Goal: Task Accomplishment & Management: Use online tool/utility

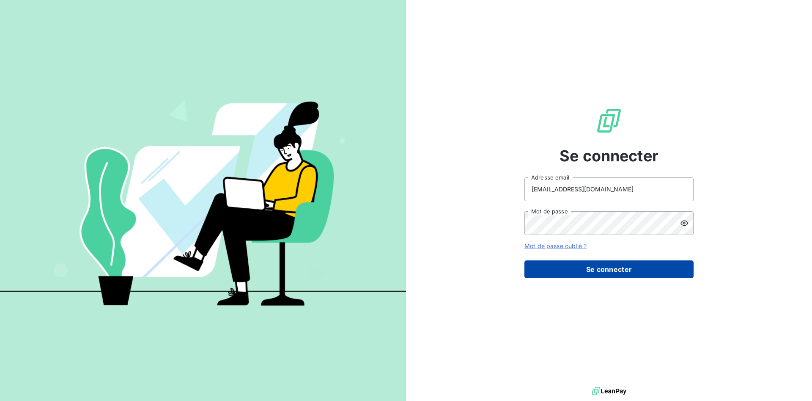
click at [598, 272] on button "Se connecter" at bounding box center [608, 269] width 169 height 18
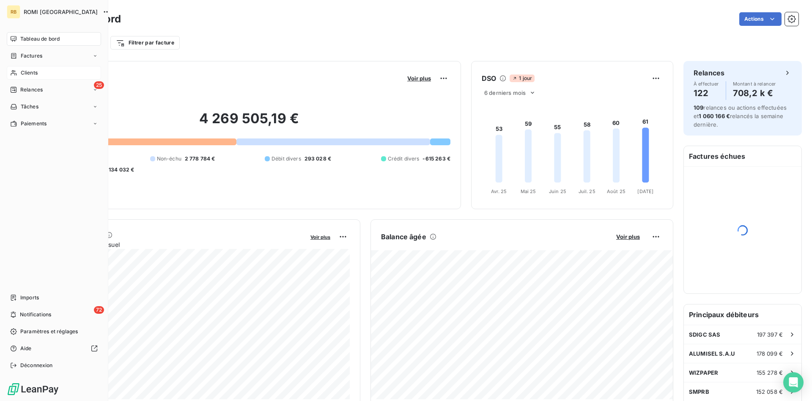
click at [42, 74] on div "Clients" at bounding box center [54, 73] width 94 height 14
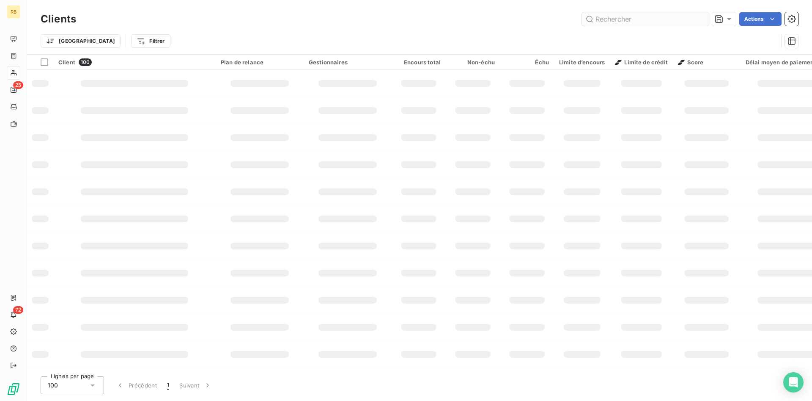
click at [620, 22] on input "text" at bounding box center [645, 19] width 127 height 14
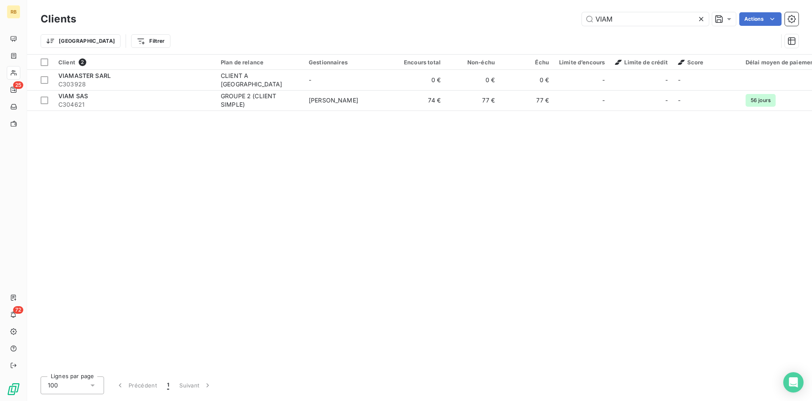
drag, startPoint x: 643, startPoint y: 11, endPoint x: 456, endPoint y: 13, distance: 187.0
click at [456, 13] on div "Clients VIAM Actions" at bounding box center [420, 19] width 758 height 18
drag, startPoint x: 632, startPoint y: 19, endPoint x: 528, endPoint y: 19, distance: 104.1
click at [582, 19] on input "VIAM" at bounding box center [645, 19] width 127 height 14
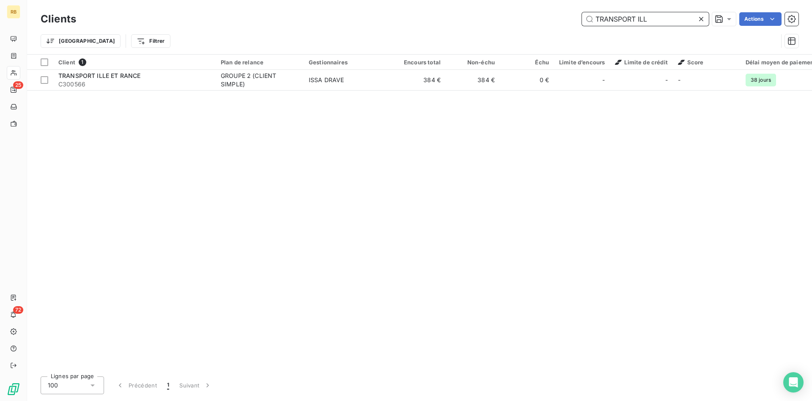
drag, startPoint x: 635, startPoint y: 19, endPoint x: 499, endPoint y: 3, distance: 137.6
click at [582, 12] on input "TRANSPORT ILL" at bounding box center [645, 19] width 127 height 14
drag, startPoint x: 641, startPoint y: 20, endPoint x: 558, endPoint y: 22, distance: 82.5
click at [582, 22] on input "TEOLY" at bounding box center [645, 19] width 127 height 14
drag, startPoint x: 644, startPoint y: 17, endPoint x: 563, endPoint y: 10, distance: 81.5
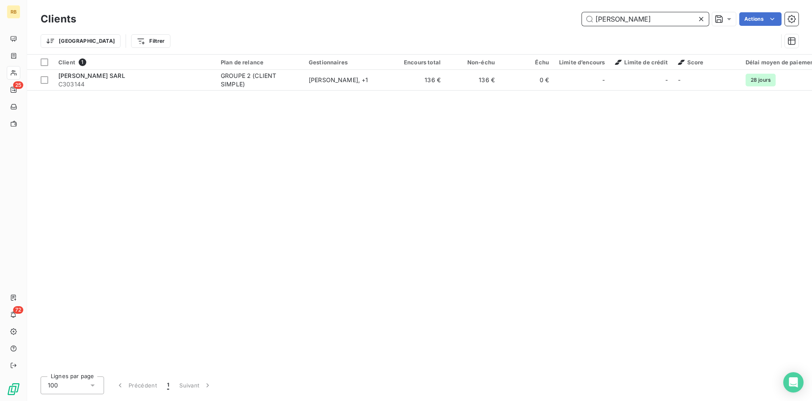
click at [582, 12] on input "[PERSON_NAME]" at bounding box center [645, 19] width 127 height 14
drag, startPoint x: 608, startPoint y: 18, endPoint x: 550, endPoint y: 16, distance: 58.4
click at [582, 16] on input "SOTRAV" at bounding box center [645, 19] width 127 height 14
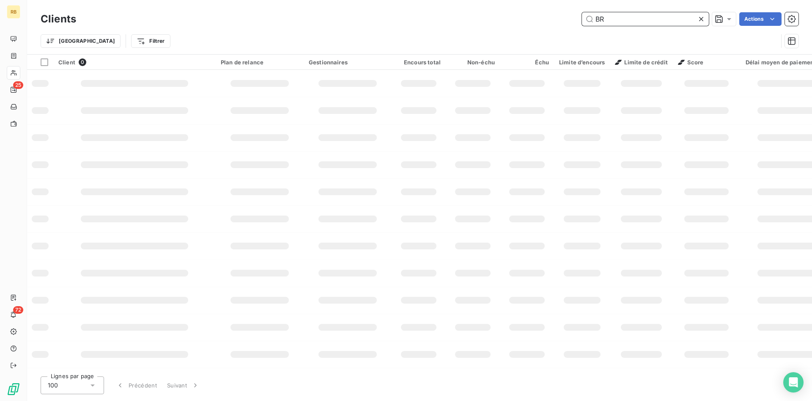
type input "B"
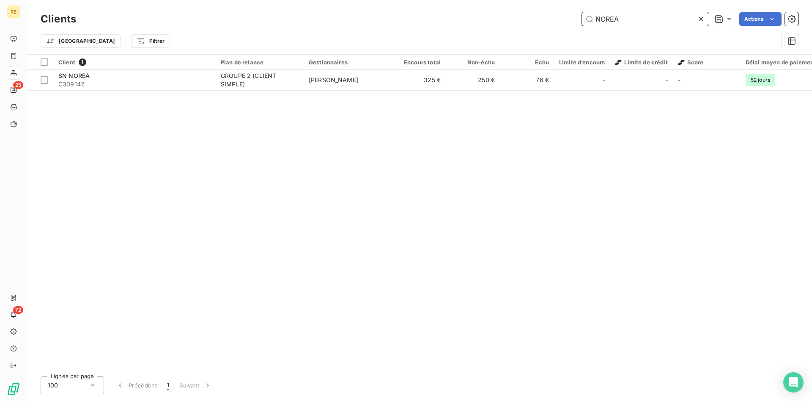
drag, startPoint x: 572, startPoint y: 16, endPoint x: 545, endPoint y: 15, distance: 27.1
click at [582, 15] on input "NOREA" at bounding box center [645, 19] width 127 height 14
drag, startPoint x: 656, startPoint y: 16, endPoint x: 512, endPoint y: 11, distance: 143.9
click at [582, 12] on input "ABER RO" at bounding box center [645, 19] width 127 height 14
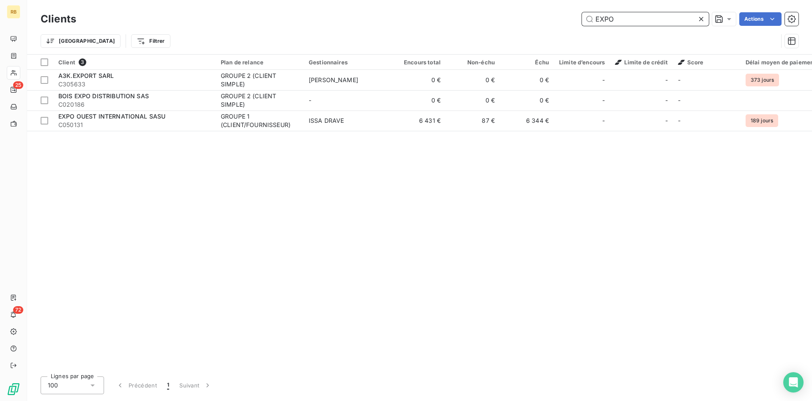
drag, startPoint x: 647, startPoint y: 16, endPoint x: 458, endPoint y: -1, distance: 189.8
click at [582, 12] on input "EXPO" at bounding box center [645, 19] width 127 height 14
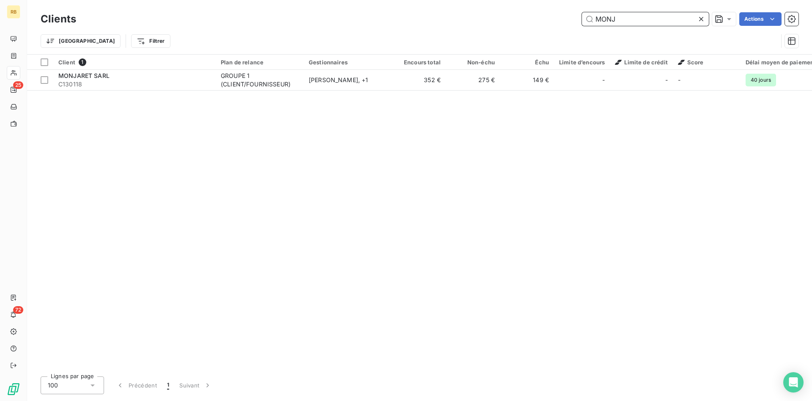
drag, startPoint x: 659, startPoint y: 23, endPoint x: 563, endPoint y: 19, distance: 96.1
click at [582, 19] on input "MONJ" at bounding box center [645, 19] width 127 height 14
drag, startPoint x: 659, startPoint y: 15, endPoint x: 531, endPoint y: 15, distance: 128.2
click at [582, 15] on input "LE BIHA" at bounding box center [645, 19] width 127 height 14
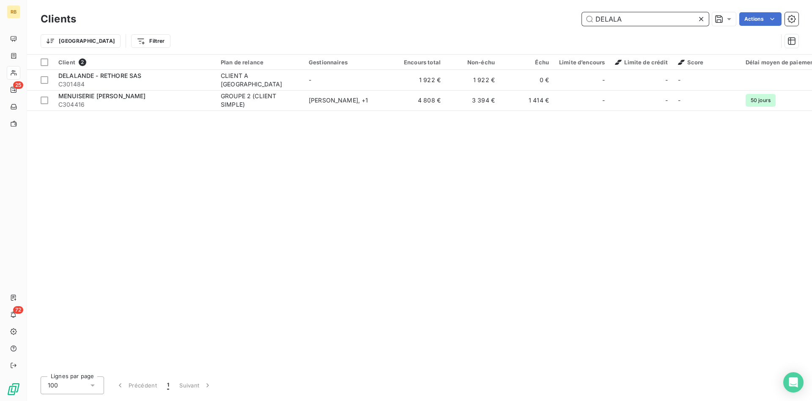
drag, startPoint x: 643, startPoint y: 19, endPoint x: 509, endPoint y: 11, distance: 134.3
click at [582, 12] on input "DELALA" at bounding box center [645, 19] width 127 height 14
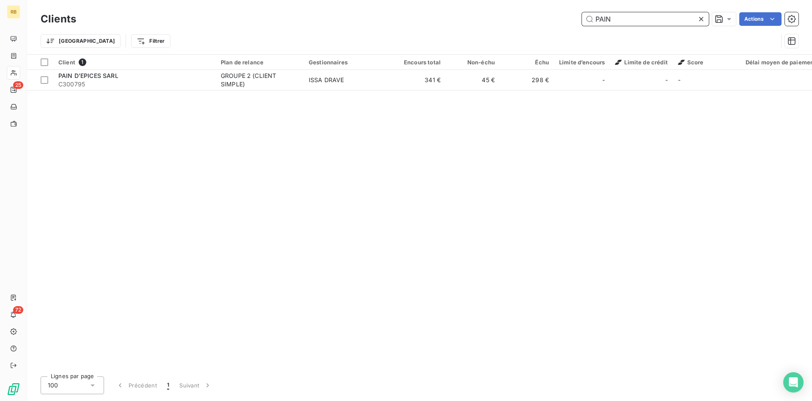
drag, startPoint x: 627, startPoint y: 21, endPoint x: 507, endPoint y: 15, distance: 120.3
click at [582, 15] on input "PAIN" at bounding box center [645, 19] width 127 height 14
drag, startPoint x: 643, startPoint y: 20, endPoint x: 566, endPoint y: 11, distance: 77.9
click at [582, 12] on input "LE FER" at bounding box center [645, 19] width 127 height 14
drag, startPoint x: 634, startPoint y: 15, endPoint x: 549, endPoint y: 15, distance: 85.0
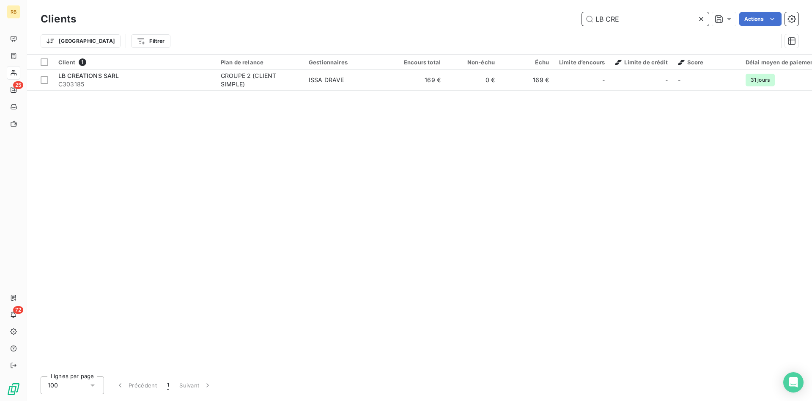
click at [582, 15] on input "LB CRE" at bounding box center [645, 19] width 127 height 14
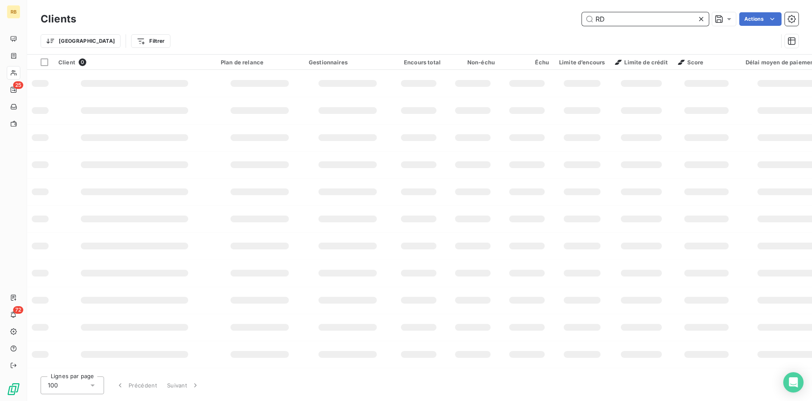
type input "R"
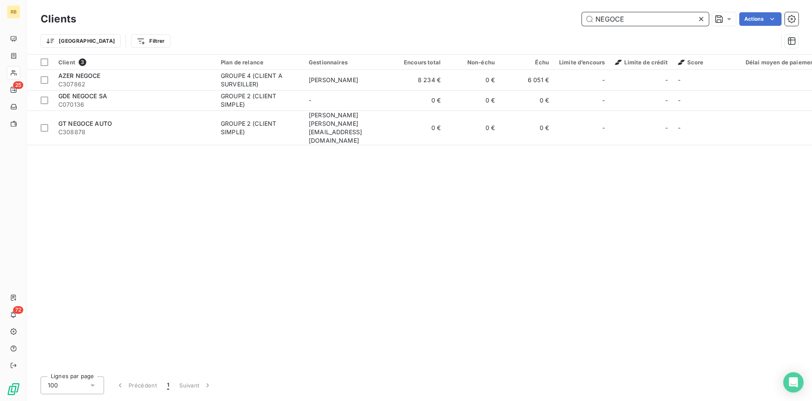
click at [634, 19] on input "NEGOCE" at bounding box center [645, 19] width 127 height 14
drag, startPoint x: 634, startPoint y: 19, endPoint x: 521, endPoint y: 14, distance: 113.5
click at [582, 14] on input "NEGOCE" at bounding box center [645, 19] width 127 height 14
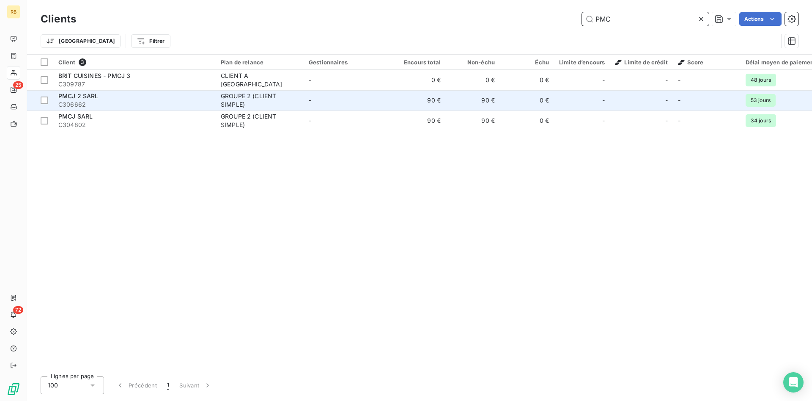
type input "PMC"
click at [321, 101] on td "-" at bounding box center [348, 100] width 88 height 20
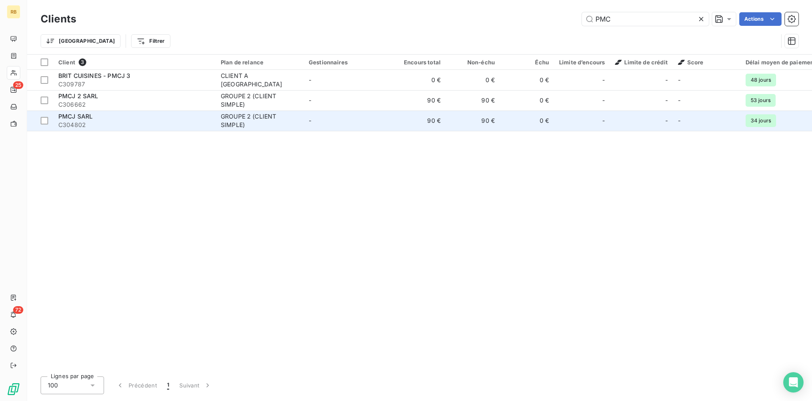
click at [478, 124] on td "90 €" at bounding box center [473, 120] width 54 height 20
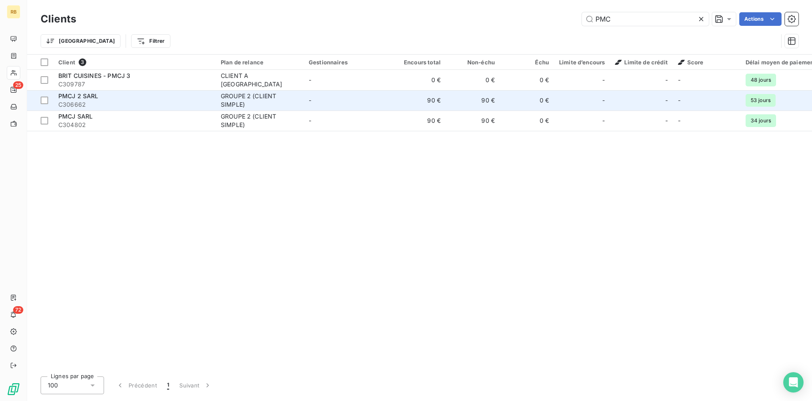
click at [170, 102] on span "C306662" at bounding box center [134, 104] width 152 height 8
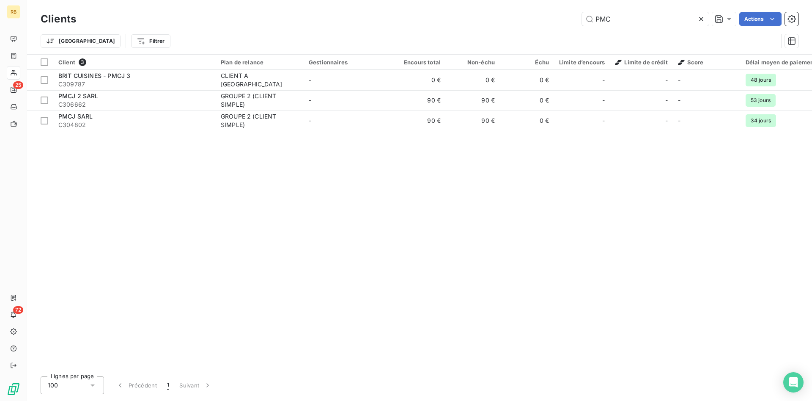
drag, startPoint x: 629, startPoint y: 20, endPoint x: 469, endPoint y: 10, distance: 159.8
click at [582, 12] on input "PMC" at bounding box center [645, 19] width 127 height 14
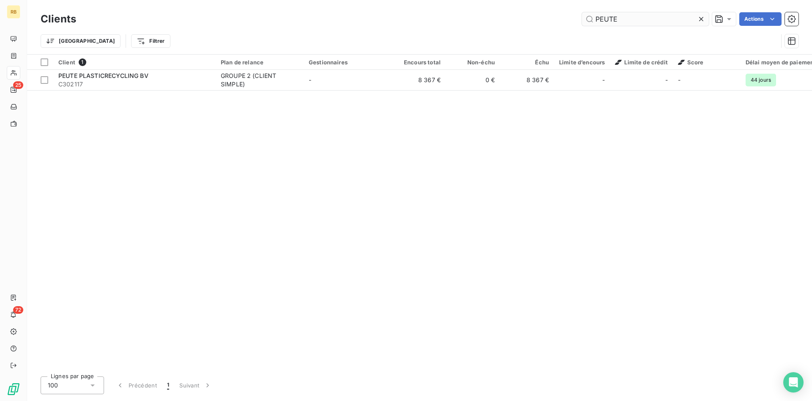
drag, startPoint x: 629, startPoint y: 21, endPoint x: 578, endPoint y: 14, distance: 51.6
click at [582, 14] on input "PEUTE" at bounding box center [645, 19] width 127 height 14
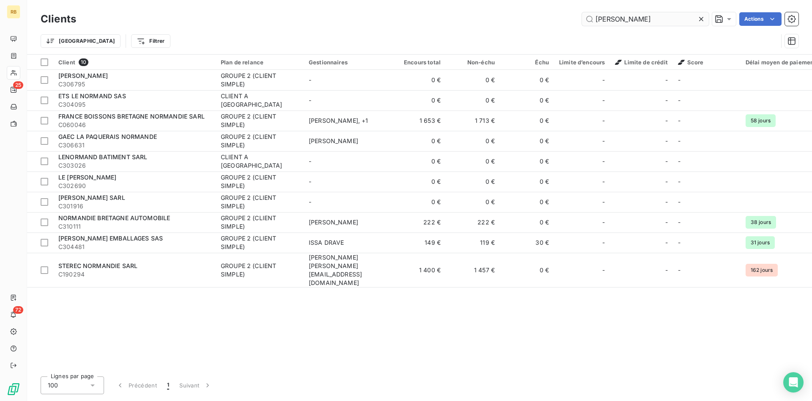
drag, startPoint x: 636, startPoint y: 17, endPoint x: 564, endPoint y: 16, distance: 71.9
click at [582, 16] on input "[PERSON_NAME]" at bounding box center [645, 19] width 127 height 14
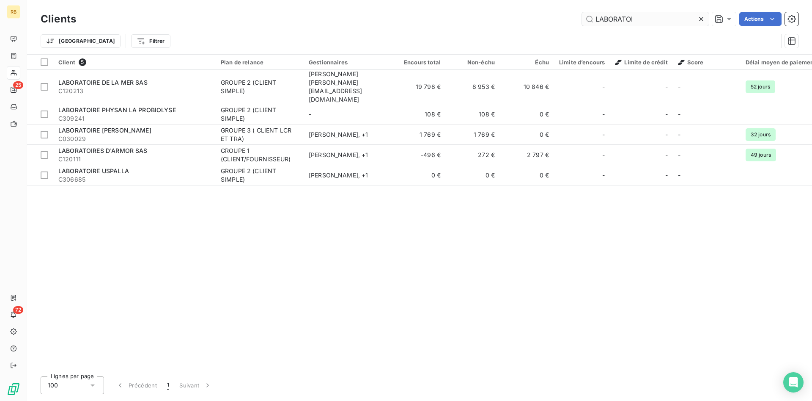
drag, startPoint x: 645, startPoint y: 19, endPoint x: 476, endPoint y: 5, distance: 168.9
click at [582, 12] on input "LABORATOI" at bounding box center [645, 19] width 127 height 14
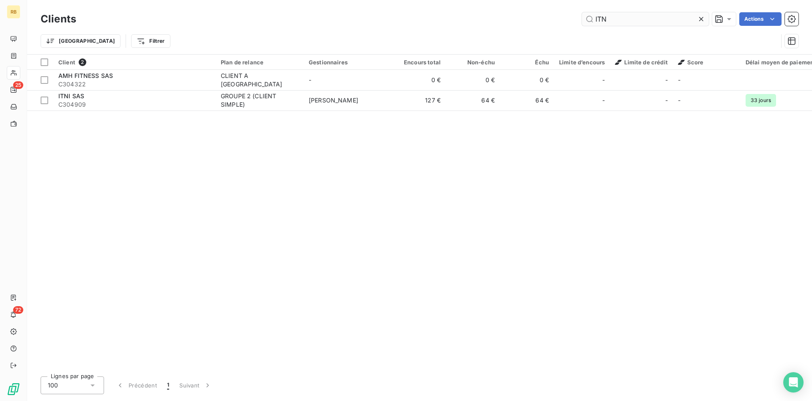
drag, startPoint x: 620, startPoint y: 20, endPoint x: 548, endPoint y: 14, distance: 72.2
click at [582, 14] on input "ITN" at bounding box center [645, 19] width 127 height 14
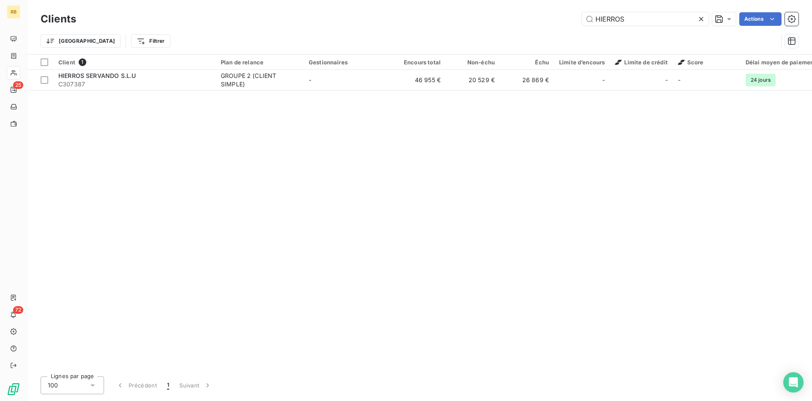
drag, startPoint x: 667, startPoint y: 23, endPoint x: 499, endPoint y: 18, distance: 168.4
click at [582, 18] on input "HIERROS" at bounding box center [645, 19] width 127 height 14
drag, startPoint x: 624, startPoint y: 19, endPoint x: 554, endPoint y: 18, distance: 69.8
click at [582, 18] on input "GRON" at bounding box center [645, 19] width 127 height 14
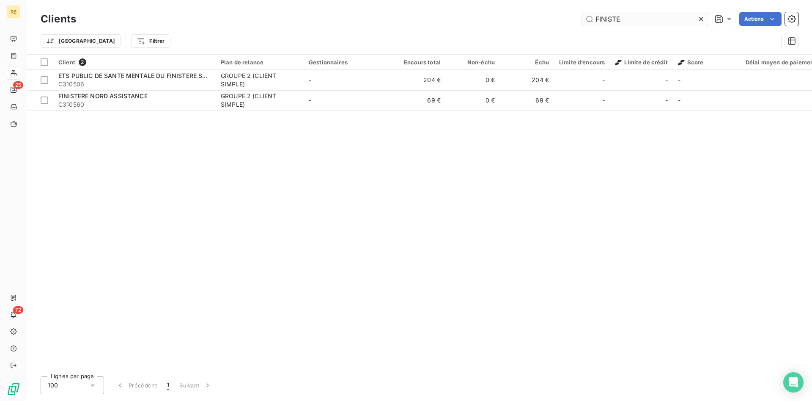
drag, startPoint x: 662, startPoint y: 19, endPoint x: 508, endPoint y: 14, distance: 154.0
click at [582, 14] on input "FINISTE" at bounding box center [645, 19] width 127 height 14
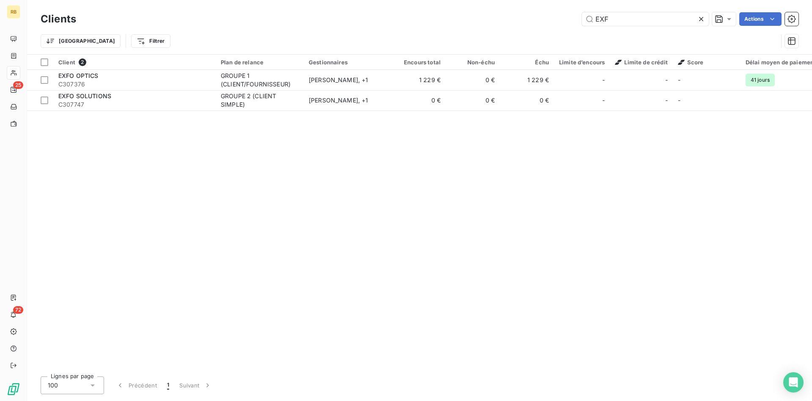
drag, startPoint x: 622, startPoint y: 18, endPoint x: 553, endPoint y: 12, distance: 68.8
click at [582, 12] on input "EXF" at bounding box center [645, 19] width 127 height 14
drag, startPoint x: 660, startPoint y: 21, endPoint x: 491, endPoint y: 1, distance: 169.9
click at [582, 12] on input "EURO PR" at bounding box center [645, 19] width 127 height 14
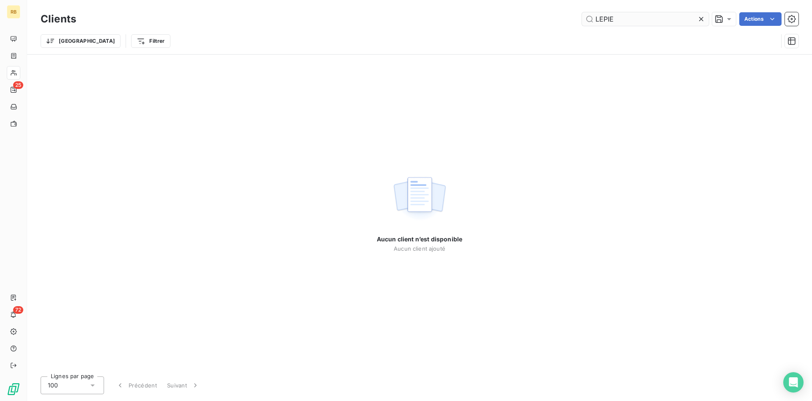
drag, startPoint x: 623, startPoint y: 21, endPoint x: 553, endPoint y: 14, distance: 70.6
click at [582, 14] on input "LEPIE" at bounding box center [645, 19] width 127 height 14
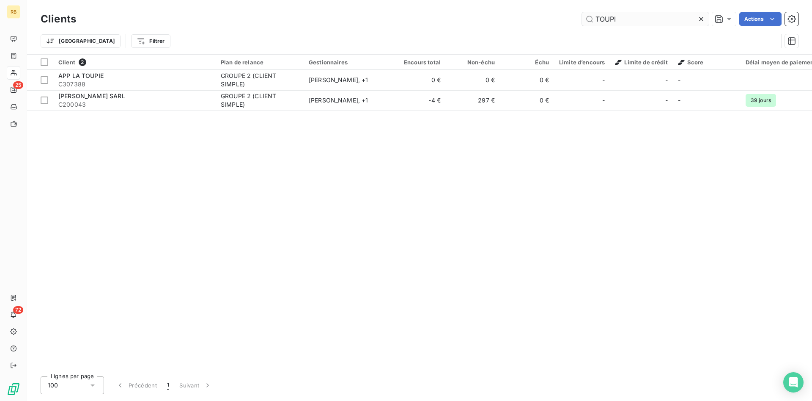
drag, startPoint x: 655, startPoint y: 18, endPoint x: 511, endPoint y: 17, distance: 143.4
click at [582, 17] on input "TOUPI" at bounding box center [645, 19] width 127 height 14
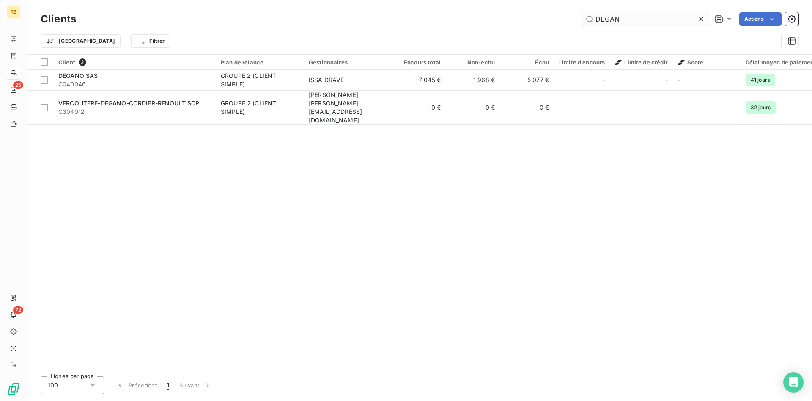
drag, startPoint x: 634, startPoint y: 21, endPoint x: 533, endPoint y: 20, distance: 101.5
click at [582, 20] on input "DEGAN" at bounding box center [645, 19] width 127 height 14
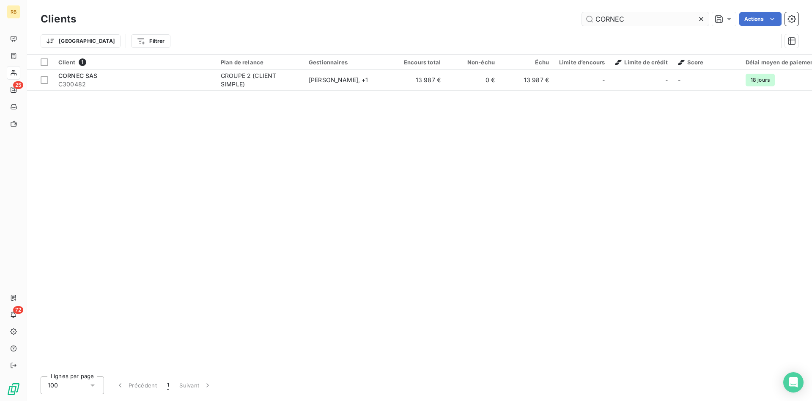
drag, startPoint x: 656, startPoint y: 18, endPoint x: 513, endPoint y: 3, distance: 143.8
click at [582, 12] on input "CORNEC" at bounding box center [645, 19] width 127 height 14
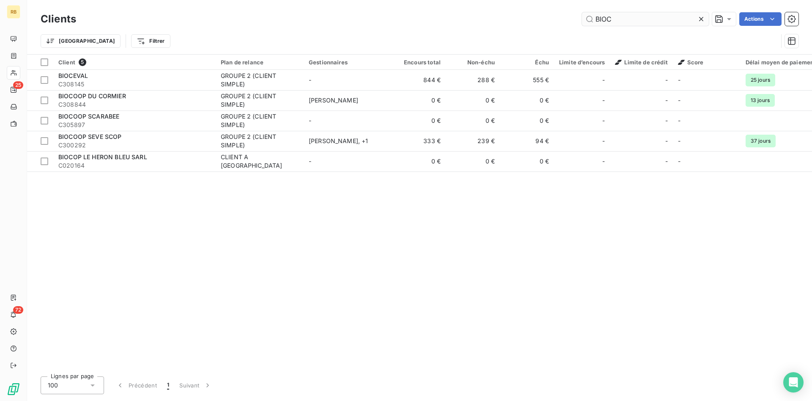
drag, startPoint x: 621, startPoint y: 15, endPoint x: 529, endPoint y: 8, distance: 92.0
click at [582, 12] on input "BIOC" at bounding box center [645, 19] width 127 height 14
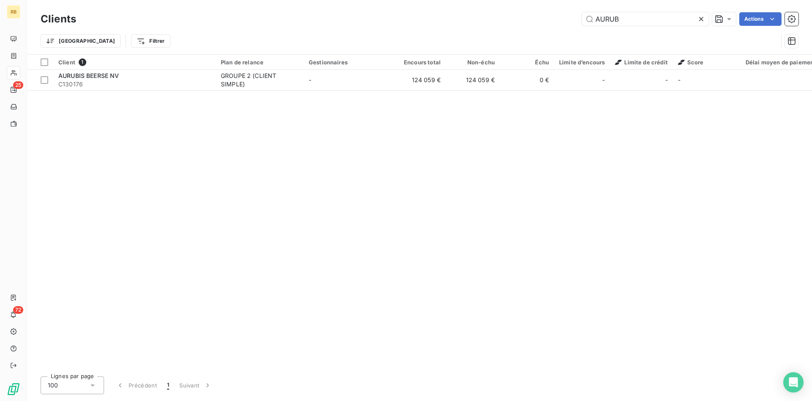
drag, startPoint x: 660, startPoint y: 25, endPoint x: 483, endPoint y: 10, distance: 177.8
click at [582, 12] on input "AURUB" at bounding box center [645, 19] width 127 height 14
drag, startPoint x: 659, startPoint y: 23, endPoint x: 545, endPoint y: 11, distance: 114.9
click at [582, 12] on input "ARCADIE" at bounding box center [645, 19] width 127 height 14
drag, startPoint x: 633, startPoint y: 19, endPoint x: 499, endPoint y: 14, distance: 134.2
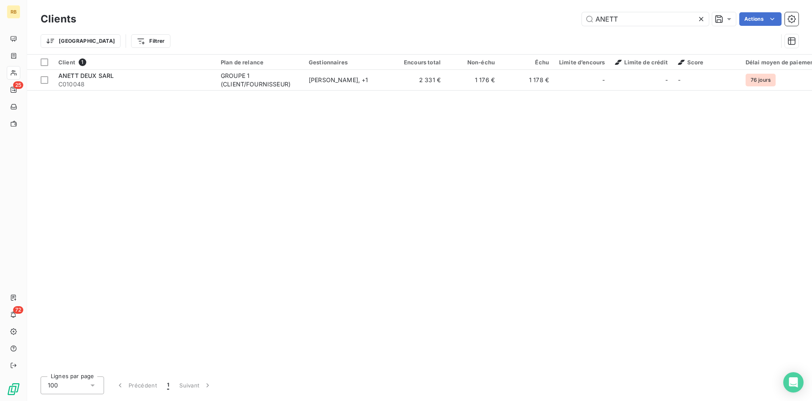
click at [582, 13] on input "ANETT" at bounding box center [645, 19] width 127 height 14
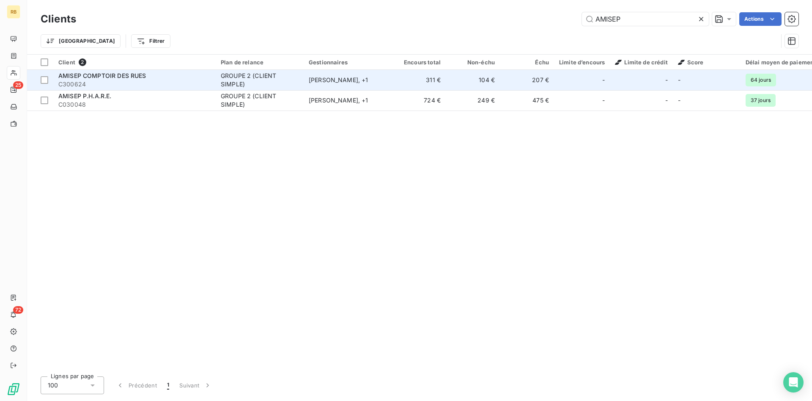
type input "AMISEP"
click at [493, 77] on td "104 €" at bounding box center [473, 80] width 54 height 20
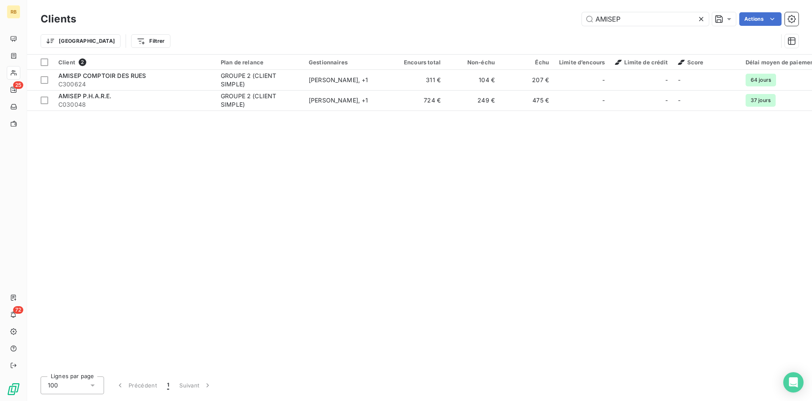
drag, startPoint x: 636, startPoint y: 19, endPoint x: 495, endPoint y: 5, distance: 141.1
click at [582, 12] on input "AMISEP" at bounding box center [645, 19] width 127 height 14
drag, startPoint x: 609, startPoint y: 19, endPoint x: 538, endPoint y: 14, distance: 71.2
click at [582, 14] on input "3S" at bounding box center [645, 19] width 127 height 14
drag, startPoint x: 544, startPoint y: 19, endPoint x: 476, endPoint y: 19, distance: 67.7
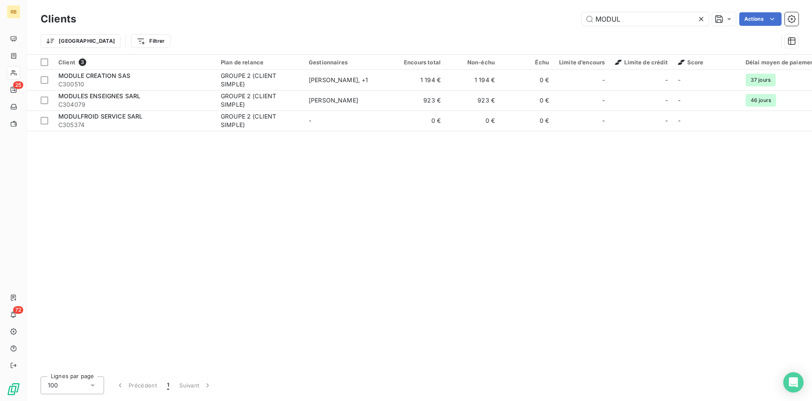
click at [582, 19] on input "MODUL" at bounding box center [645, 19] width 127 height 14
drag, startPoint x: 626, startPoint y: 17, endPoint x: 516, endPoint y: 3, distance: 110.5
click at [582, 12] on input "MON A" at bounding box center [645, 19] width 127 height 14
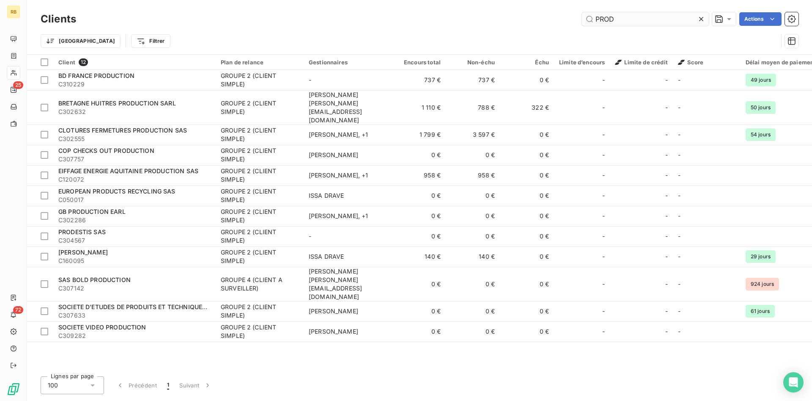
drag, startPoint x: 626, startPoint y: 16, endPoint x: 444, endPoint y: 6, distance: 183.0
click at [582, 12] on input "PROD" at bounding box center [645, 19] width 127 height 14
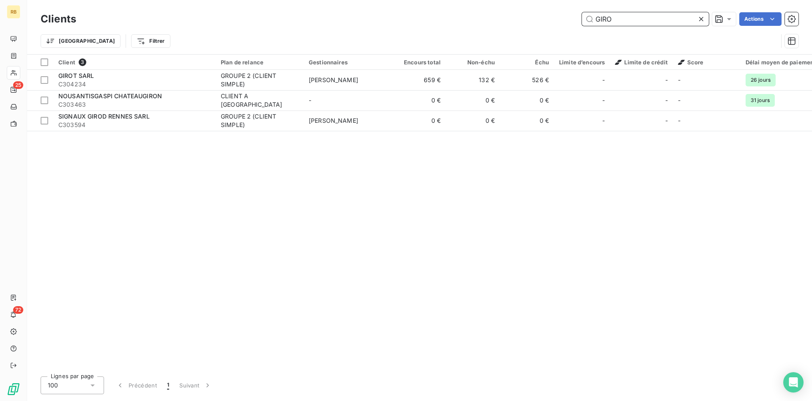
click at [624, 18] on input "GIRO" at bounding box center [645, 19] width 127 height 14
drag, startPoint x: 624, startPoint y: 18, endPoint x: 564, endPoint y: 19, distance: 60.1
click at [582, 19] on input "GIRO" at bounding box center [645, 19] width 127 height 14
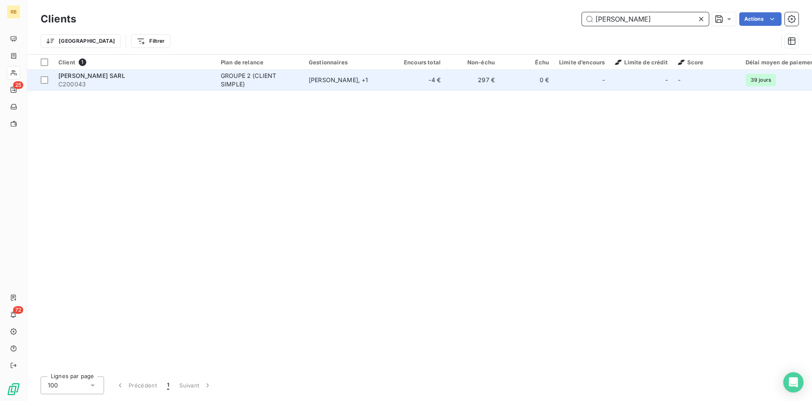
type input "[PERSON_NAME]"
click at [460, 76] on td "297 €" at bounding box center [473, 80] width 54 height 20
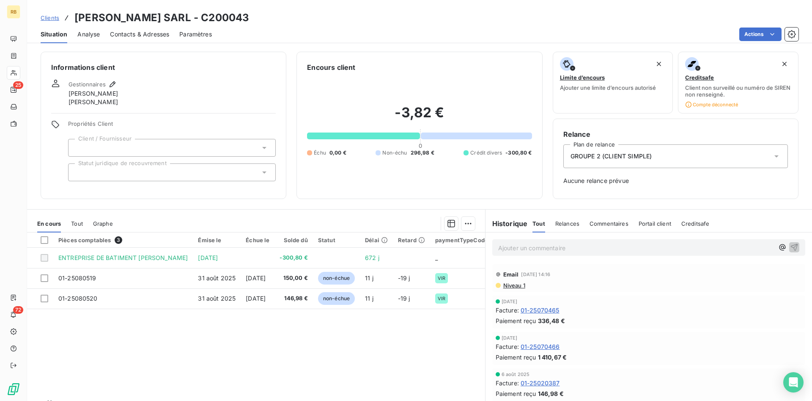
click at [522, 286] on span "Niveau 1" at bounding box center [513, 285] width 23 height 7
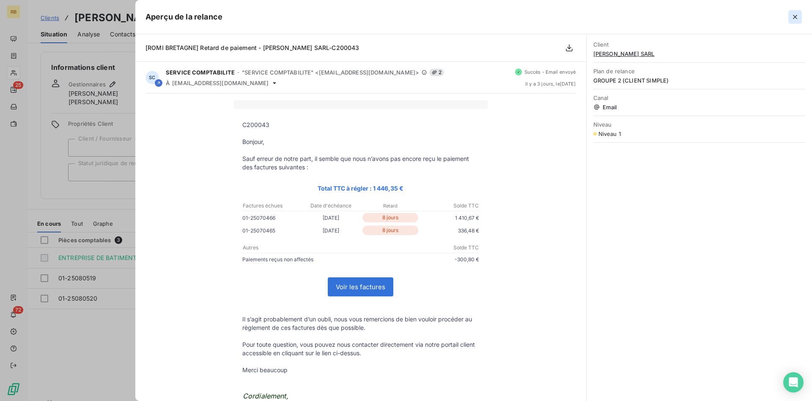
click at [794, 16] on icon "button" at bounding box center [795, 17] width 8 height 8
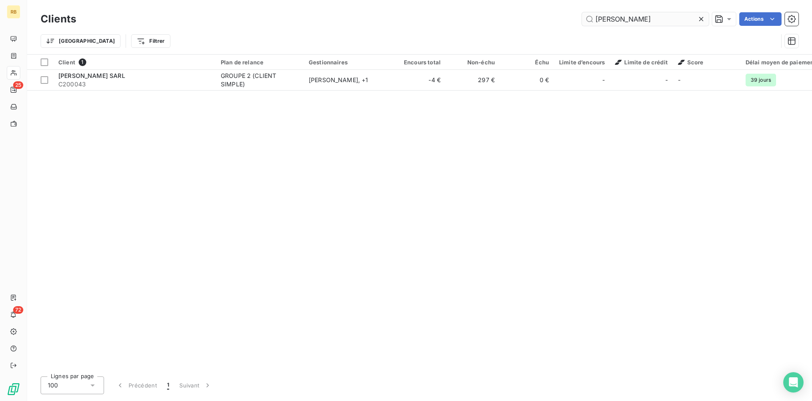
drag, startPoint x: 644, startPoint y: 23, endPoint x: 493, endPoint y: 14, distance: 151.7
click at [582, 14] on input "[PERSON_NAME]" at bounding box center [645, 19] width 127 height 14
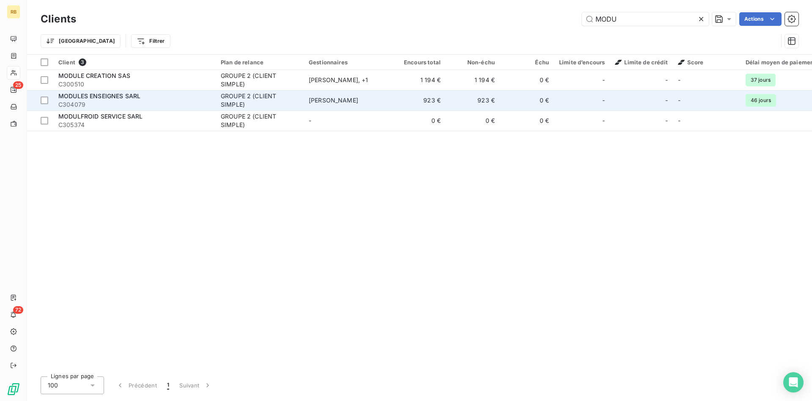
type input "MODU"
click at [461, 102] on td "923 €" at bounding box center [473, 100] width 54 height 20
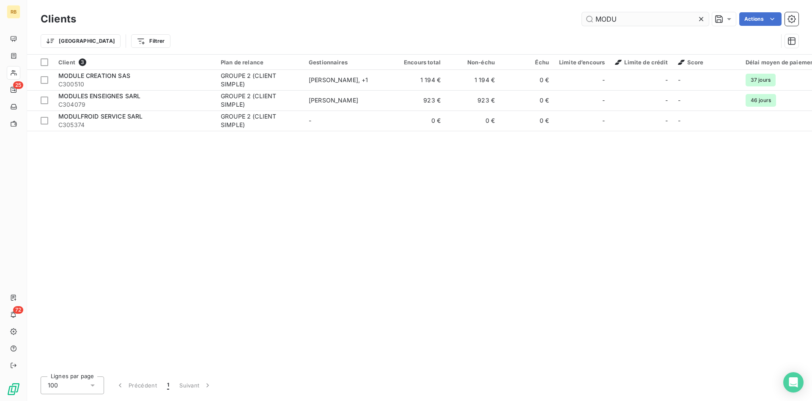
drag, startPoint x: 628, startPoint y: 19, endPoint x: 564, endPoint y: 19, distance: 63.9
click at [582, 19] on input "MODU" at bounding box center [645, 19] width 127 height 14
type input "TOUPI"
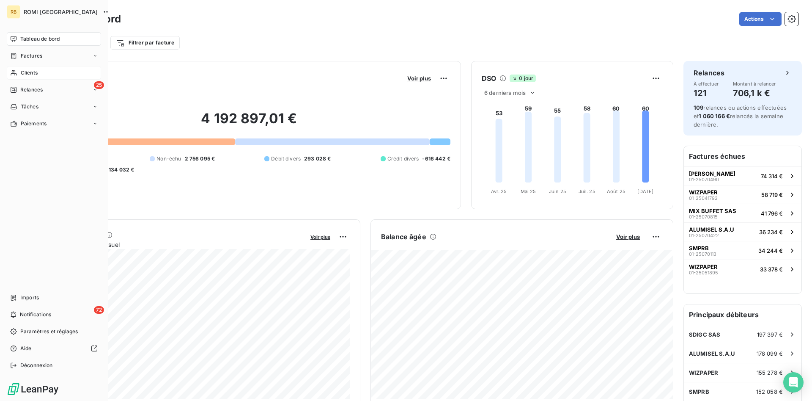
click at [32, 72] on span "Clients" at bounding box center [29, 73] width 17 height 8
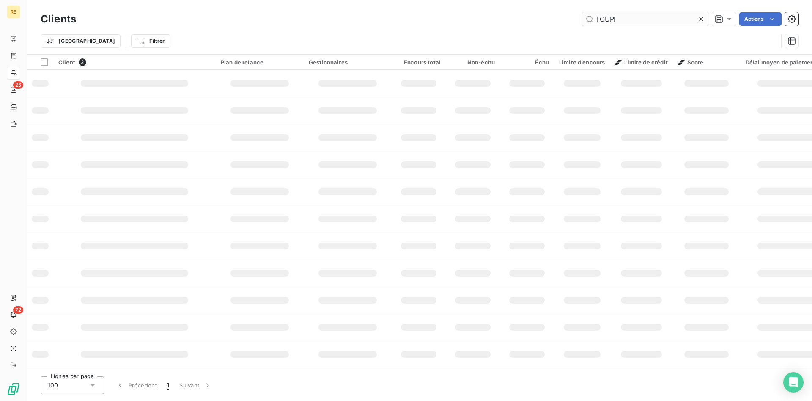
drag, startPoint x: 646, startPoint y: 22, endPoint x: 521, endPoint y: 10, distance: 126.2
click at [582, 12] on input "TOUPI" at bounding box center [645, 19] width 127 height 14
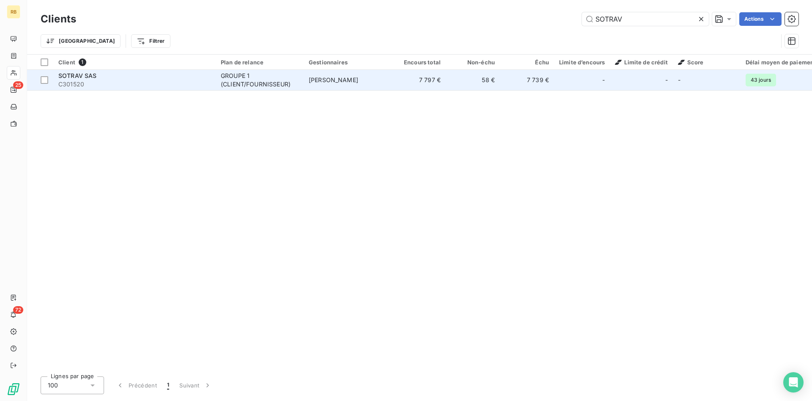
type input "SOTRAV"
click at [393, 73] on td "7 797 €" at bounding box center [419, 80] width 54 height 20
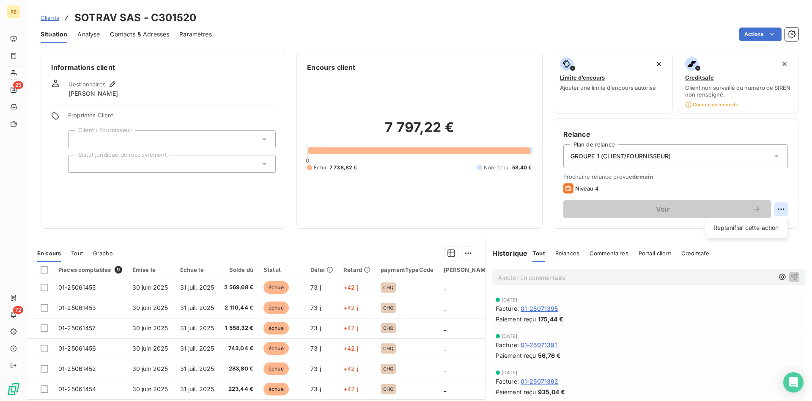
click at [778, 206] on html "RB 25 72 Clients SOTRAV SAS - C301520 Situation Analyse Contacts & Adresses Par…" at bounding box center [406, 200] width 812 height 401
click at [767, 226] on div "Replanifier cette action" at bounding box center [746, 228] width 76 height 14
select select "8"
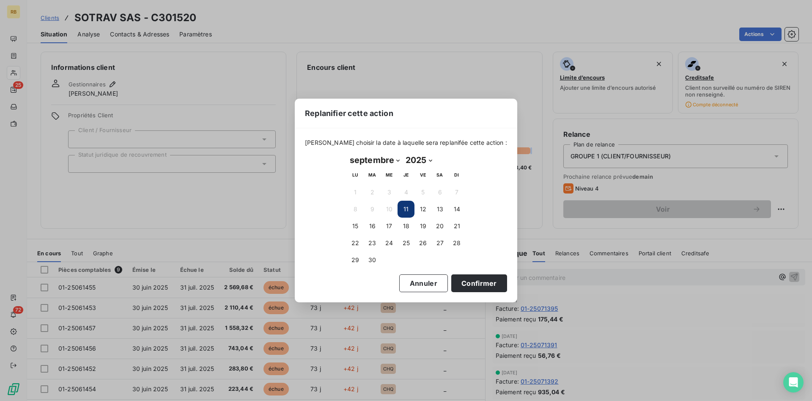
click at [408, 206] on button "11" at bounding box center [406, 208] width 17 height 17
click at [407, 209] on button "11" at bounding box center [406, 208] width 17 height 17
click at [474, 281] on button "Confirmer" at bounding box center [479, 283] width 56 height 18
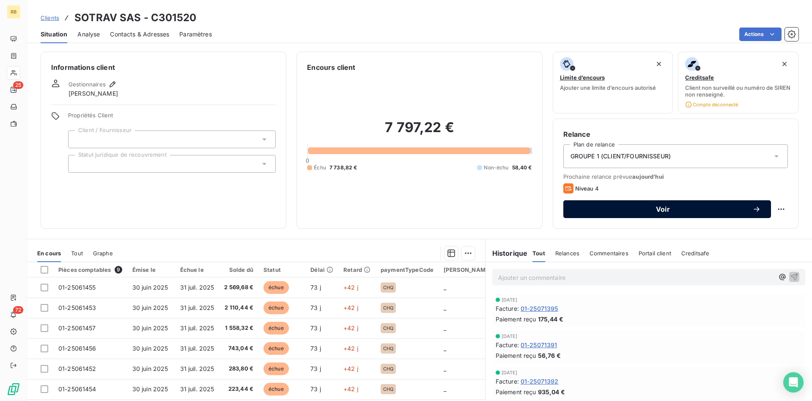
click at [671, 206] on span "Voir" at bounding box center [663, 209] width 179 height 7
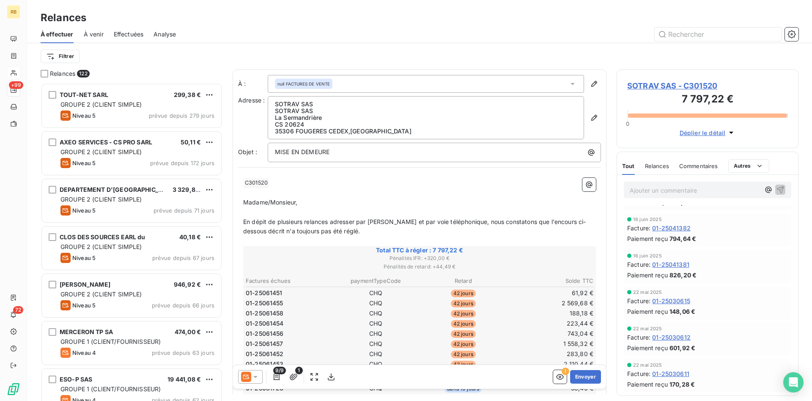
scroll to position [690, 0]
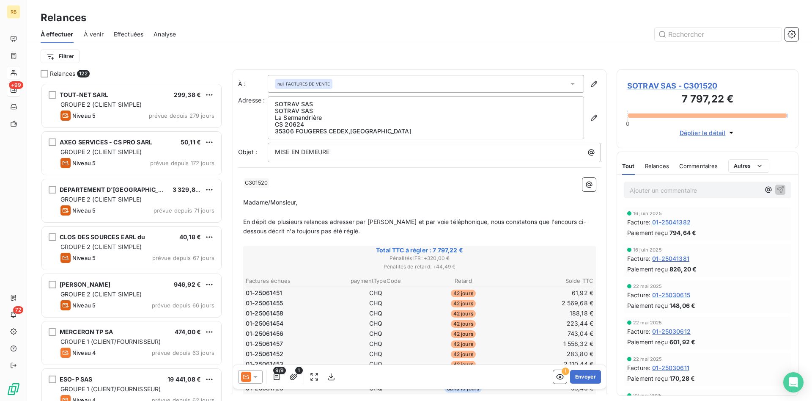
click at [259, 379] on icon at bounding box center [255, 376] width 8 height 8
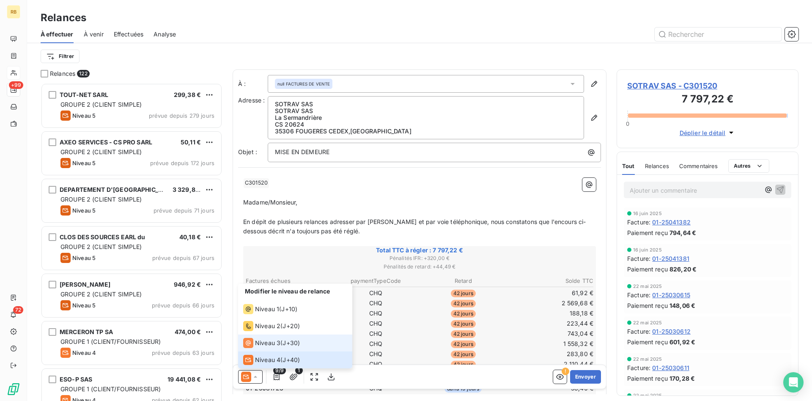
click at [276, 346] on span "Niveau 3" at bounding box center [267, 342] width 25 height 8
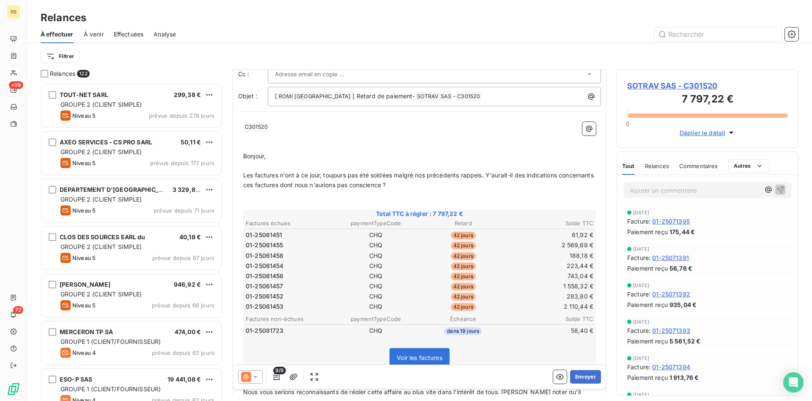
scroll to position [0, 0]
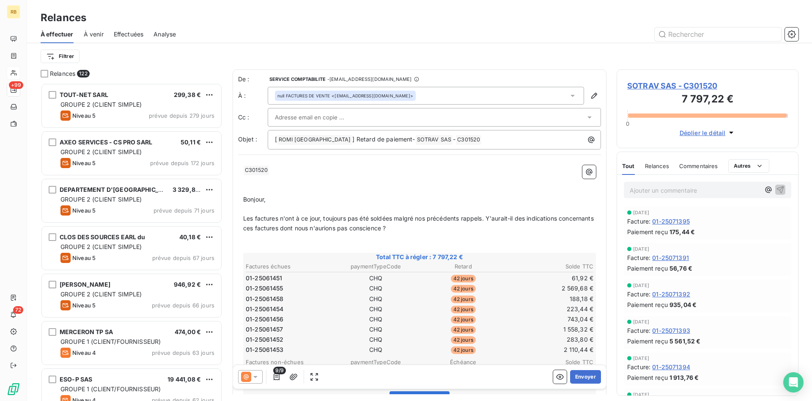
click at [339, 116] on input "text" at bounding box center [320, 117] width 91 height 13
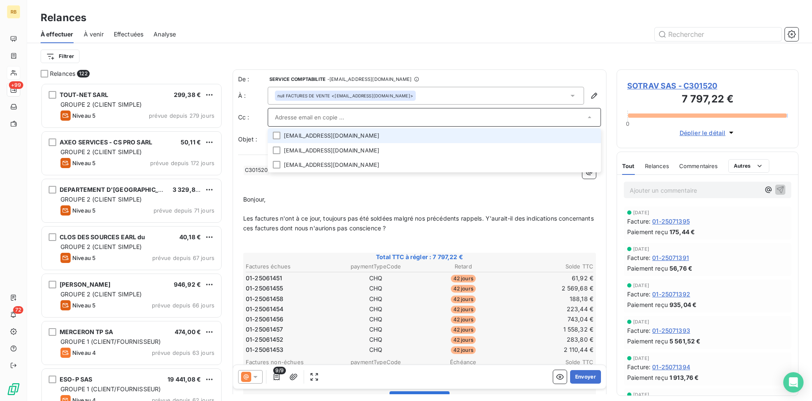
click at [339, 116] on input "text" at bounding box center [430, 117] width 310 height 13
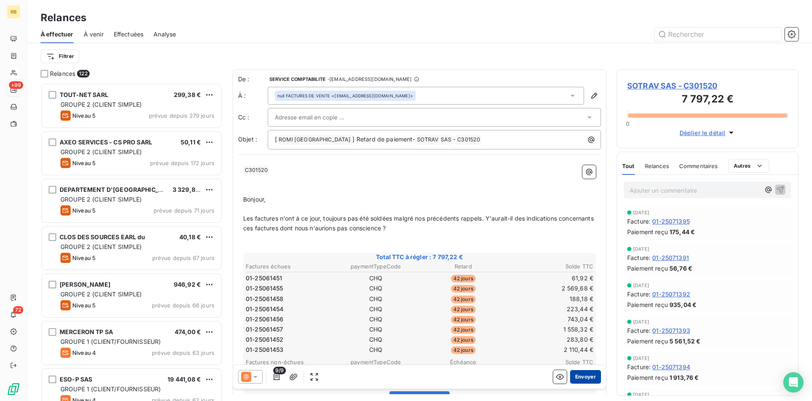
click at [580, 377] on button "Envoyer" at bounding box center [585, 377] width 31 height 14
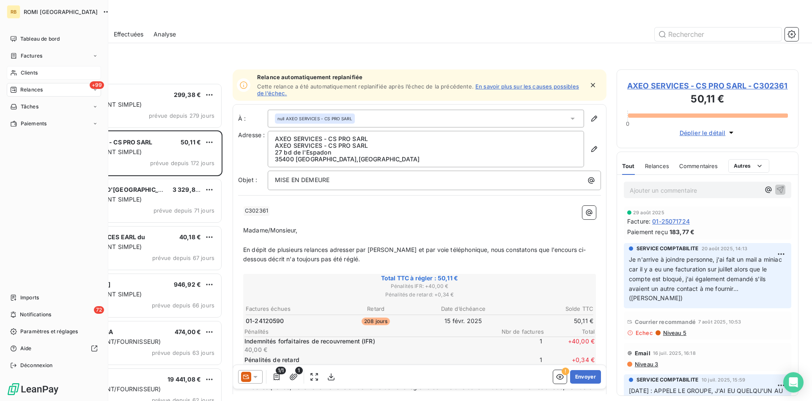
click at [33, 71] on span "Clients" at bounding box center [29, 73] width 17 height 8
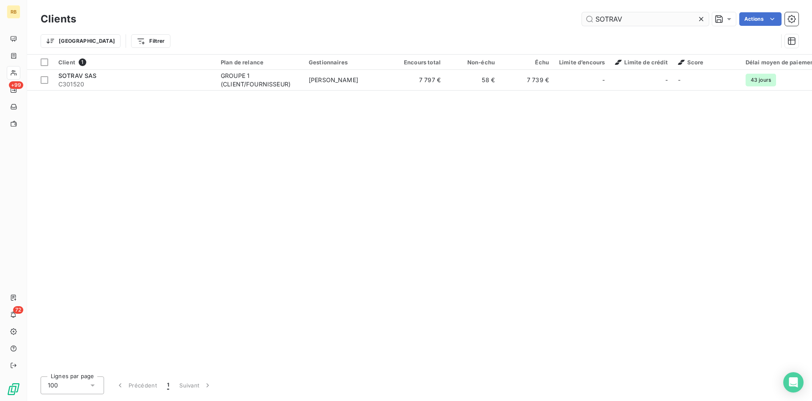
drag, startPoint x: 670, startPoint y: 21, endPoint x: 440, endPoint y: 13, distance: 230.7
click at [582, 13] on input "SOTRAV" at bounding box center [645, 19] width 127 height 14
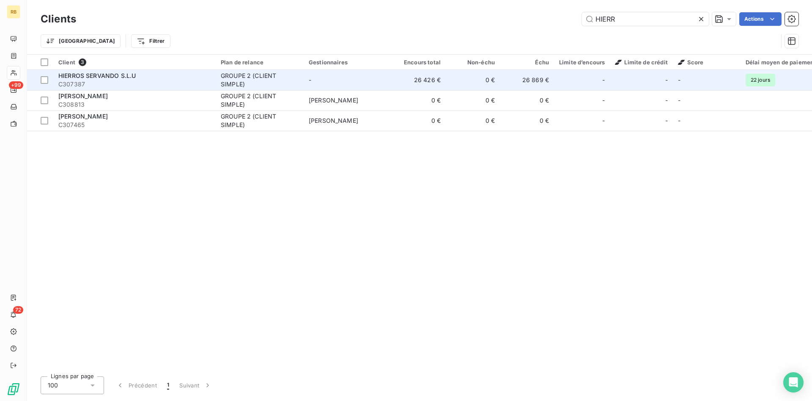
type input "HIERR"
click at [435, 83] on td "26 426 €" at bounding box center [419, 80] width 54 height 20
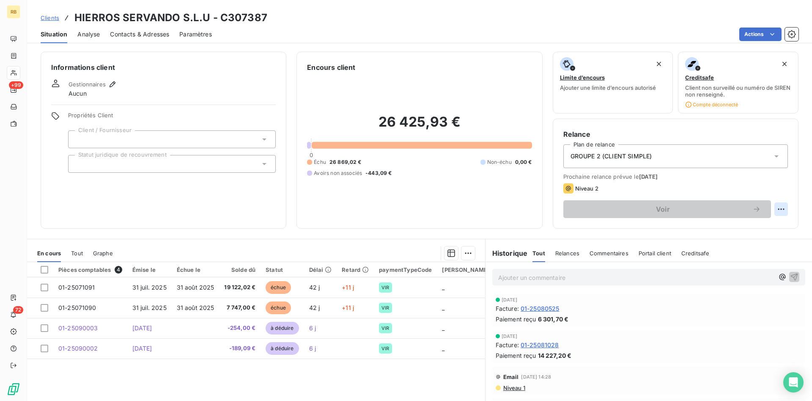
click at [784, 206] on html "RB +99 72 Clients HIERROS SERVANDO S.L.U - C307387 Situation Analyse Contacts &…" at bounding box center [406, 200] width 812 height 401
click at [765, 227] on div "Replanifier cette action" at bounding box center [746, 228] width 76 height 14
select select "8"
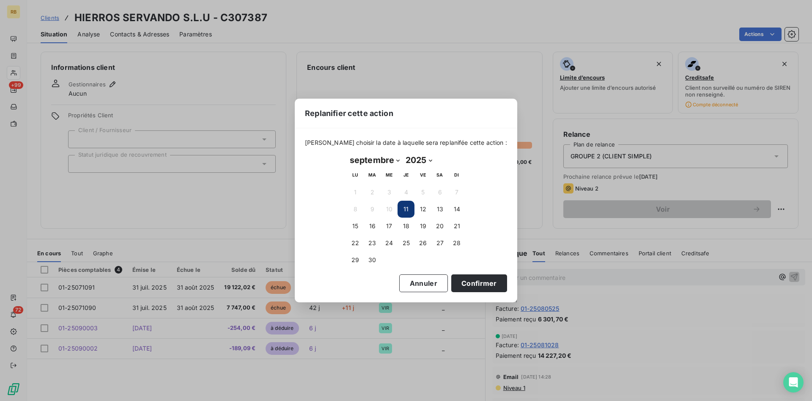
click at [407, 205] on button "11" at bounding box center [406, 208] width 17 height 17
click at [407, 207] on button "11" at bounding box center [406, 208] width 17 height 17
click at [480, 283] on button "Confirmer" at bounding box center [479, 283] width 56 height 18
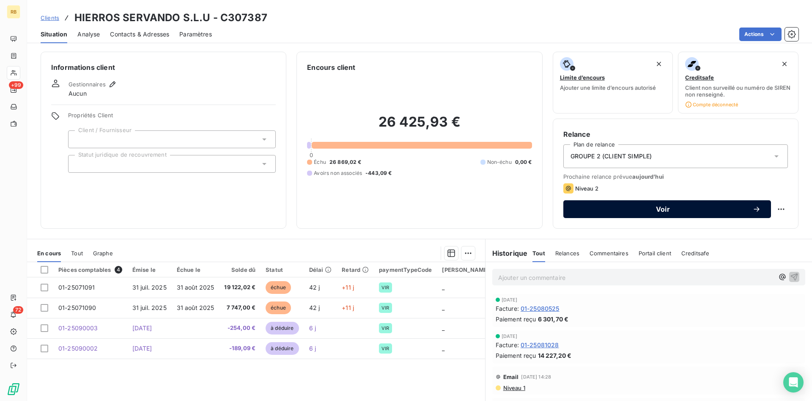
click at [713, 208] on span "Voir" at bounding box center [663, 209] width 179 height 7
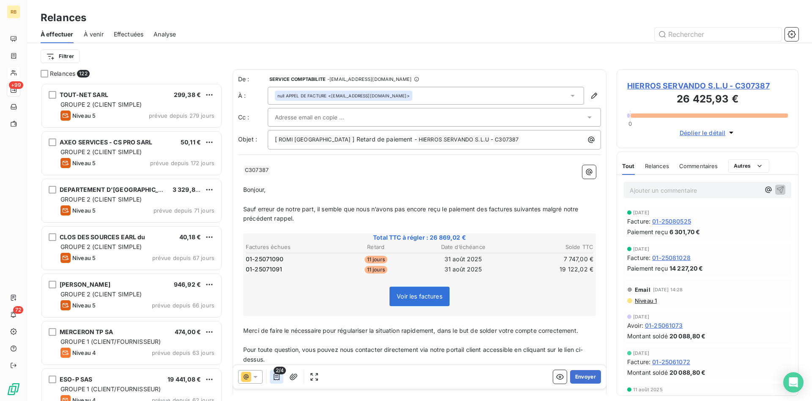
click at [278, 376] on icon "button" at bounding box center [276, 376] width 8 height 8
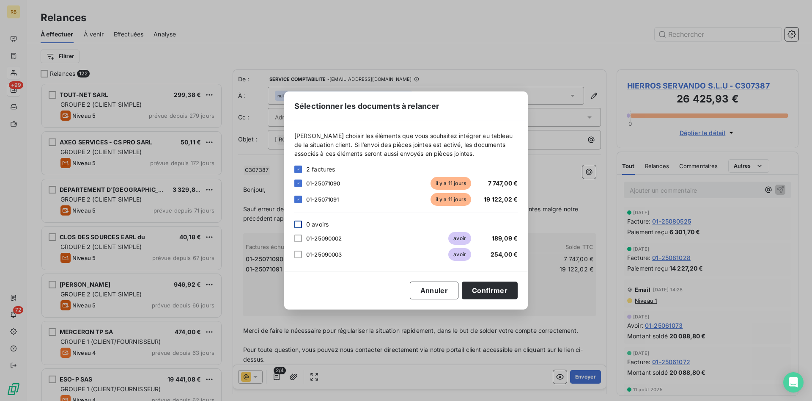
click at [298, 225] on div at bounding box center [298, 224] width 8 height 8
click at [490, 287] on button "Confirmer" at bounding box center [490, 290] width 56 height 18
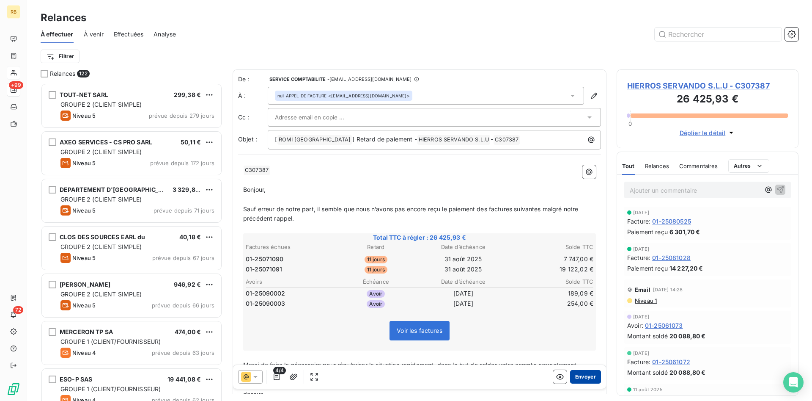
click at [590, 374] on button "Envoyer" at bounding box center [585, 377] width 31 height 14
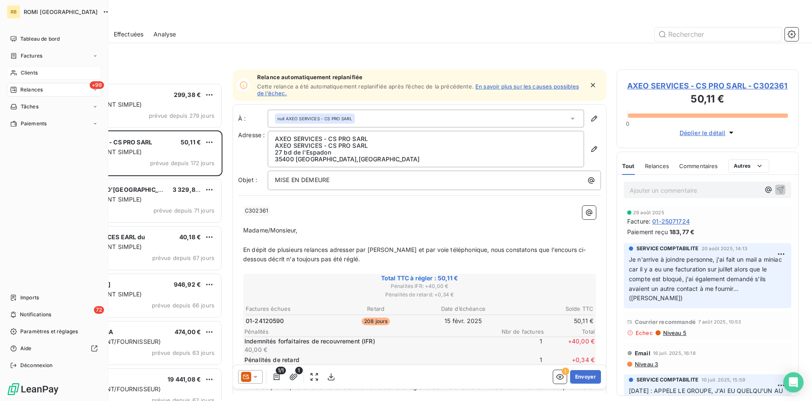
click at [39, 71] on div "Clients" at bounding box center [54, 73] width 94 height 14
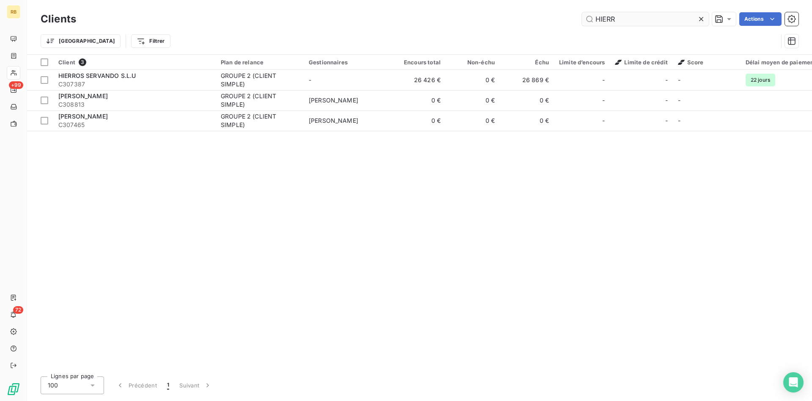
drag, startPoint x: 626, startPoint y: 18, endPoint x: 546, endPoint y: 19, distance: 79.1
click at [582, 19] on input "HIERR" at bounding box center [645, 19] width 127 height 14
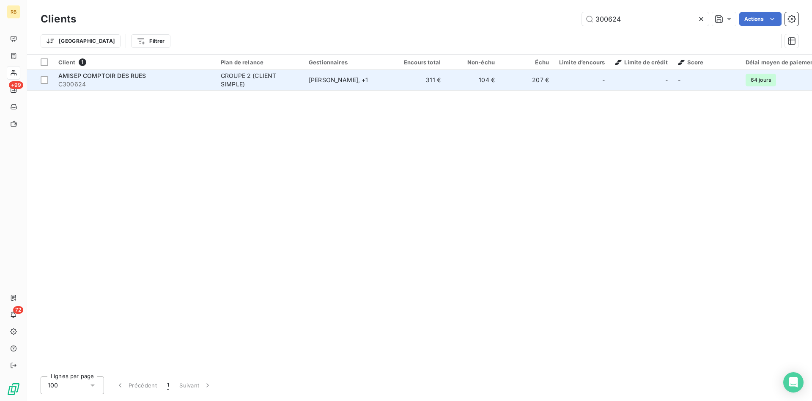
type input "300624"
click at [494, 77] on td "104 €" at bounding box center [473, 80] width 54 height 20
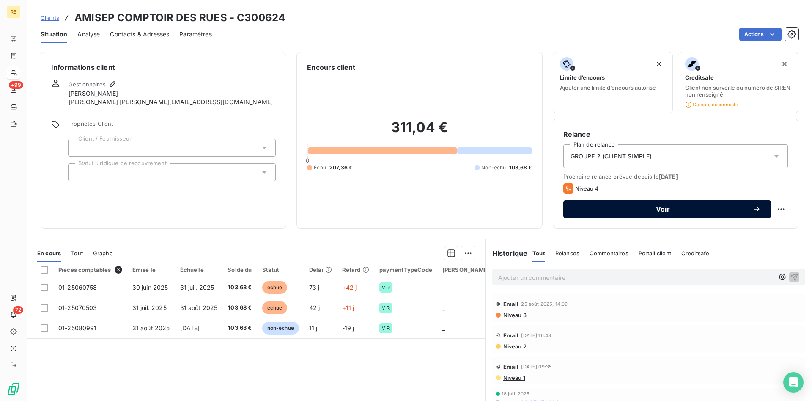
click at [718, 207] on span "Voir" at bounding box center [663, 209] width 179 height 7
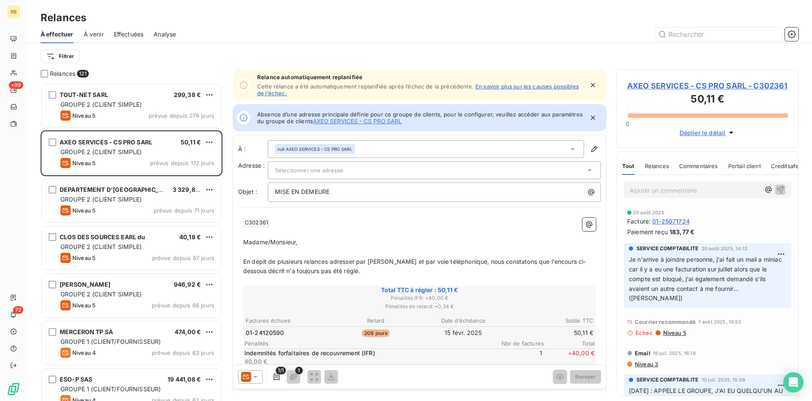
scroll to position [318, 182]
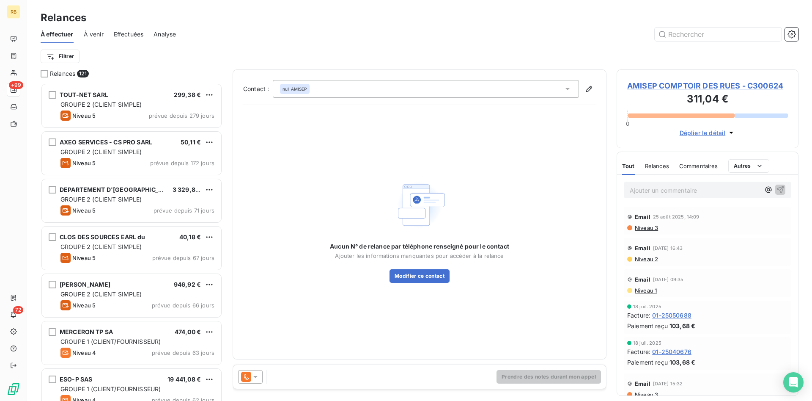
click at [259, 378] on icon at bounding box center [255, 376] width 8 height 8
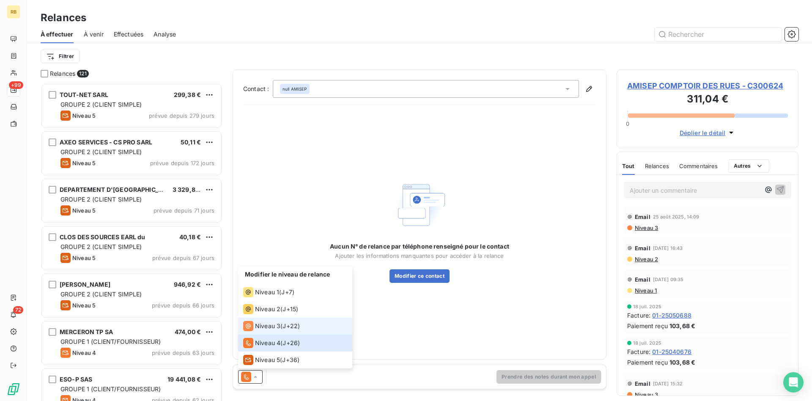
click at [278, 326] on span "Niveau 3" at bounding box center [267, 325] width 25 height 8
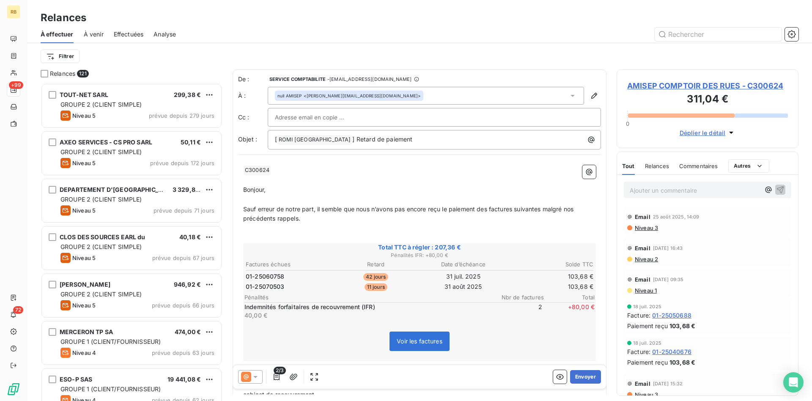
click at [258, 375] on icon at bounding box center [255, 376] width 8 height 8
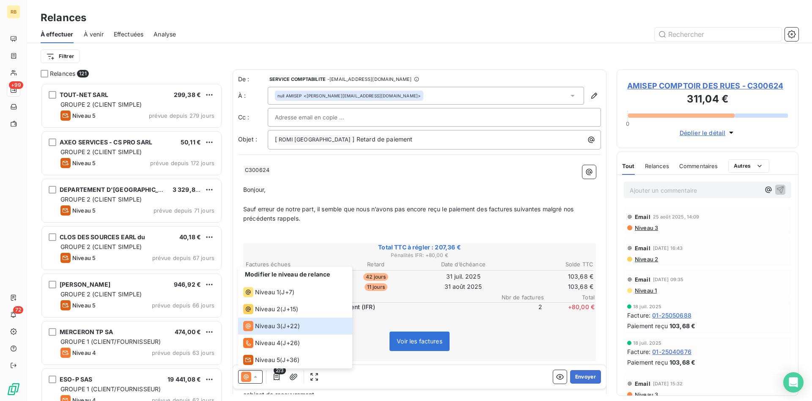
click at [279, 372] on span "2/3" at bounding box center [280, 370] width 12 height 8
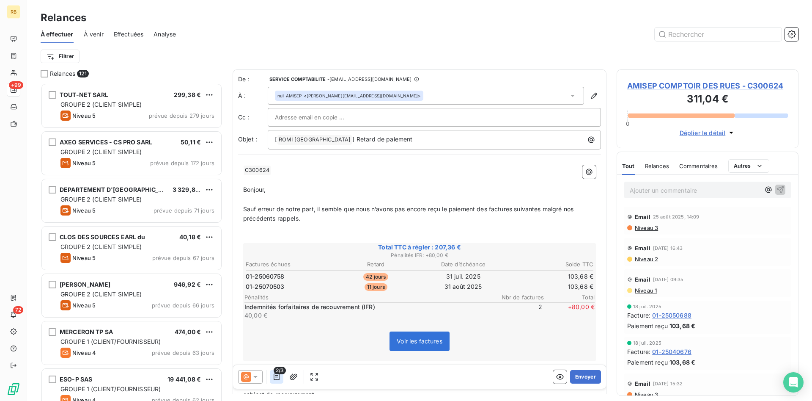
click at [277, 378] on icon "button" at bounding box center [276, 376] width 8 height 8
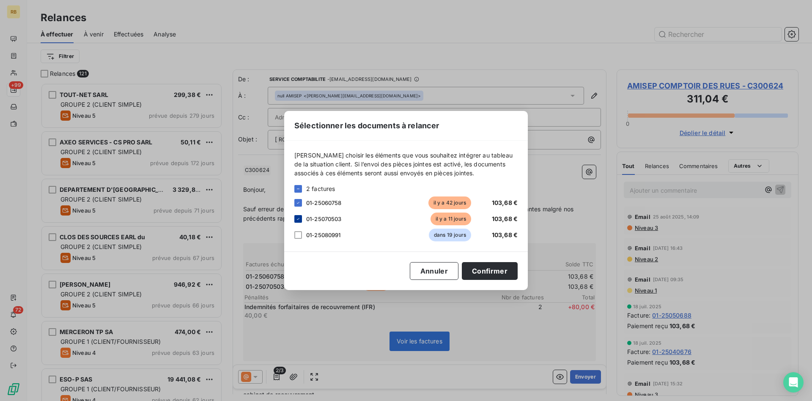
click at [299, 217] on icon at bounding box center [298, 218] width 5 height 5
click at [496, 272] on button "Confirmer" at bounding box center [490, 271] width 56 height 18
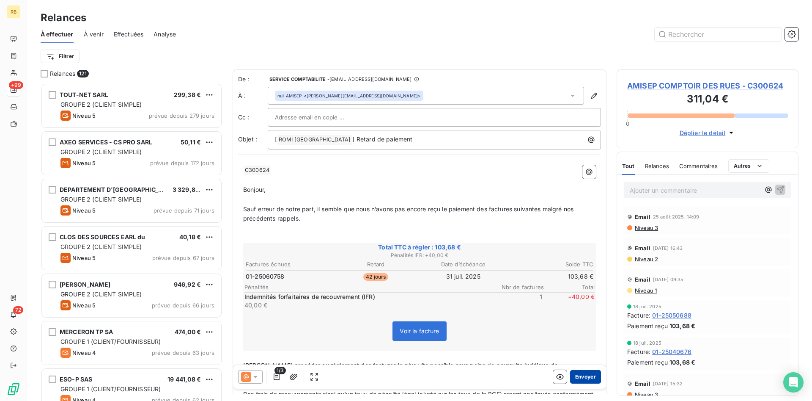
click at [593, 374] on button "Envoyer" at bounding box center [585, 377] width 31 height 14
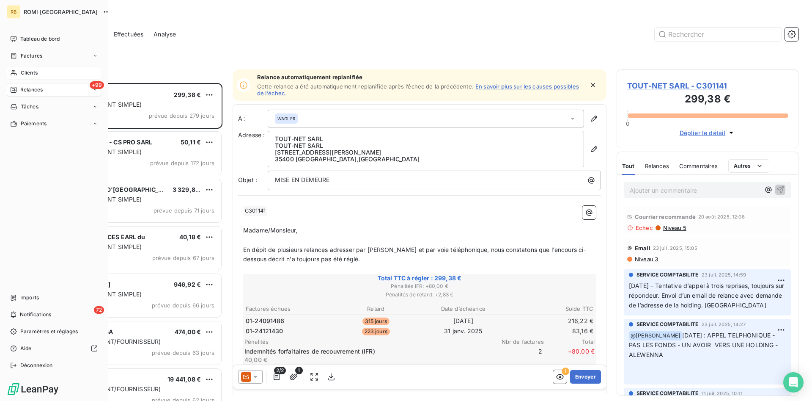
click at [37, 70] on span "Clients" at bounding box center [29, 73] width 17 height 8
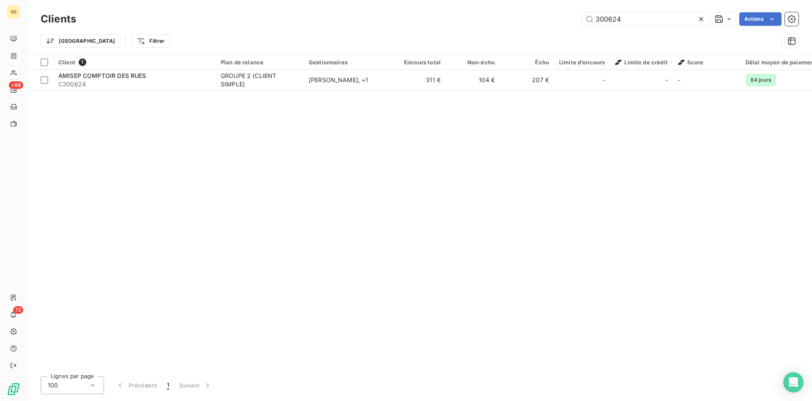
drag, startPoint x: 633, startPoint y: 20, endPoint x: 500, endPoint y: 9, distance: 133.3
click at [582, 12] on input "300624" at bounding box center [645, 19] width 127 height 14
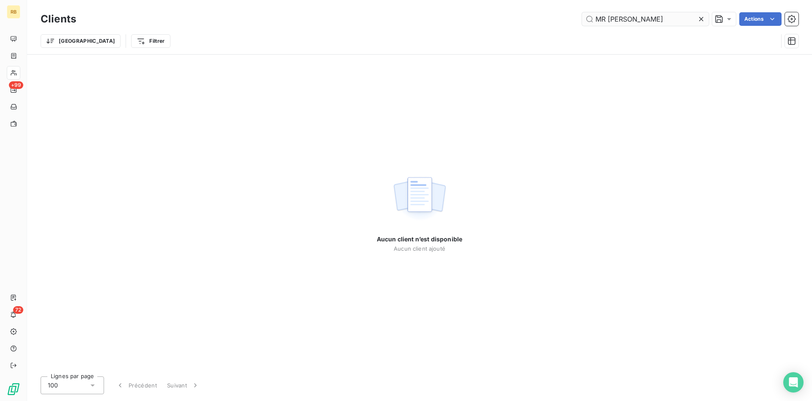
drag, startPoint x: 631, startPoint y: 18, endPoint x: 536, endPoint y: 17, distance: 94.3
click at [582, 17] on input "MR [PERSON_NAME]" at bounding box center [645, 19] width 127 height 14
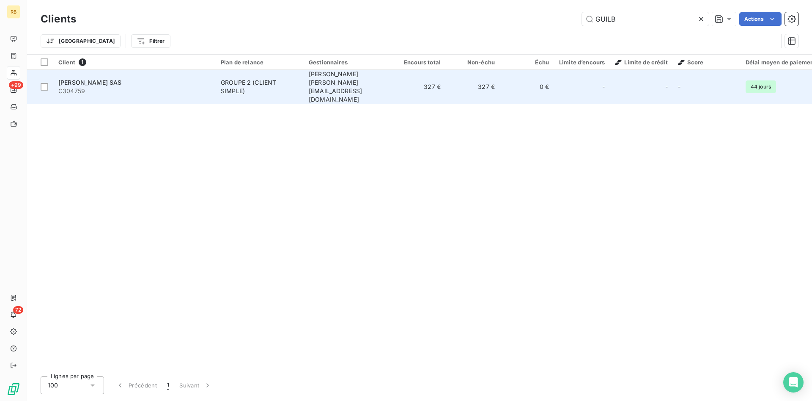
type input "GUILB"
click at [344, 80] on td "[PERSON_NAME] [PERSON_NAME][EMAIL_ADDRESS][DOMAIN_NAME]" at bounding box center [348, 87] width 88 height 34
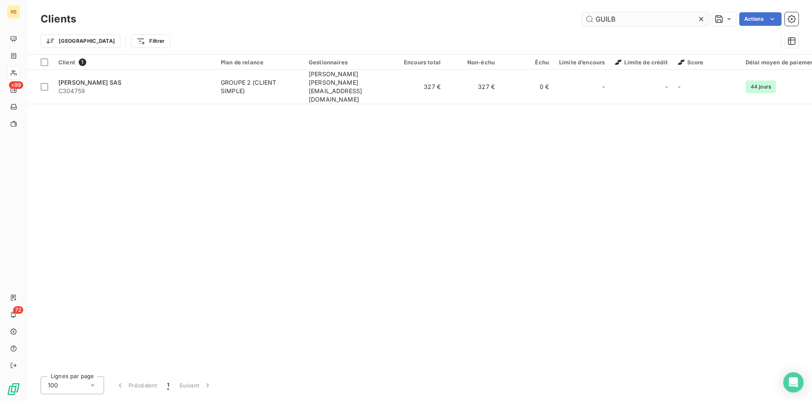
drag, startPoint x: 639, startPoint y: 23, endPoint x: 530, endPoint y: 22, distance: 109.6
click at [582, 22] on input "GUILB" at bounding box center [645, 19] width 127 height 14
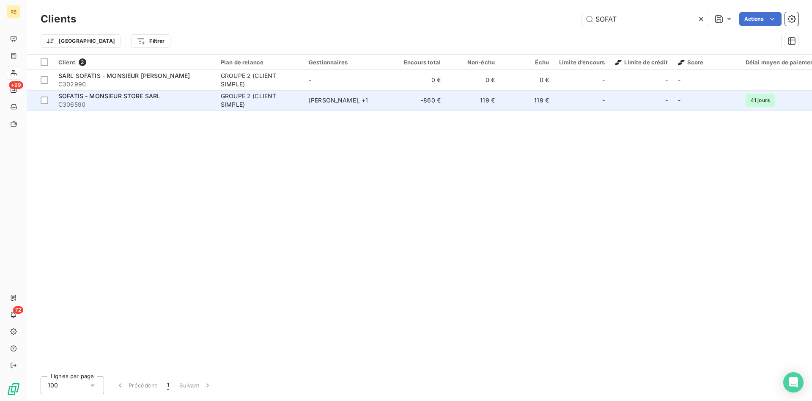
type input "SOFAT"
click at [456, 98] on td "119 €" at bounding box center [473, 100] width 54 height 20
